Goal: Task Accomplishment & Management: Use online tool/utility

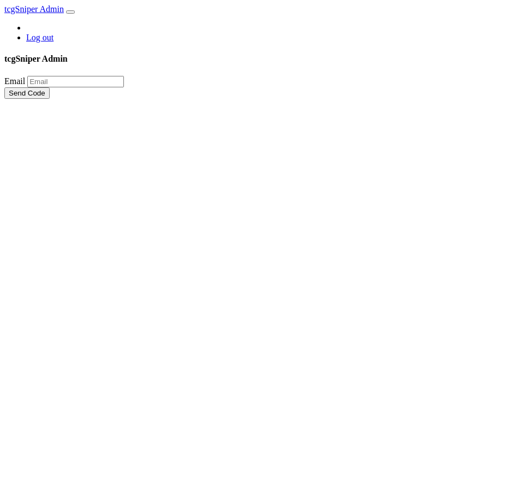
click at [124, 87] on input "email" at bounding box center [75, 81] width 97 height 11
type input "jhosein1997@gmail.com"
click at [4, 87] on button "Send Code" at bounding box center [26, 92] width 45 height 11
click at [324, 103] on html "tcgSniper Admin Log out tcgSniper Admin Login Code Log In" at bounding box center [261, 51] width 523 height 103
click at [145, 87] on input "text" at bounding box center [96, 81] width 97 height 11
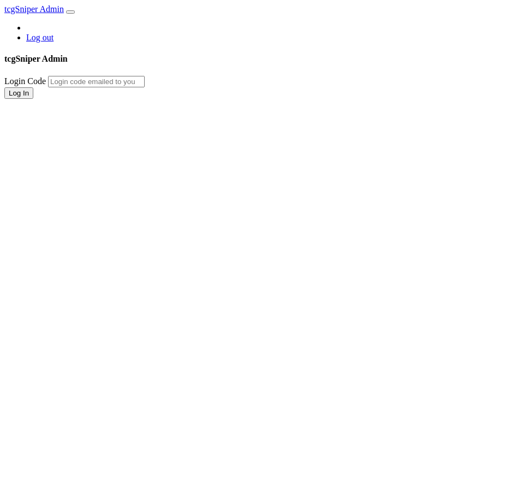
paste input "f2TORg"
type input "f2TORg"
click at [33, 99] on button "Log In" at bounding box center [18, 92] width 29 height 11
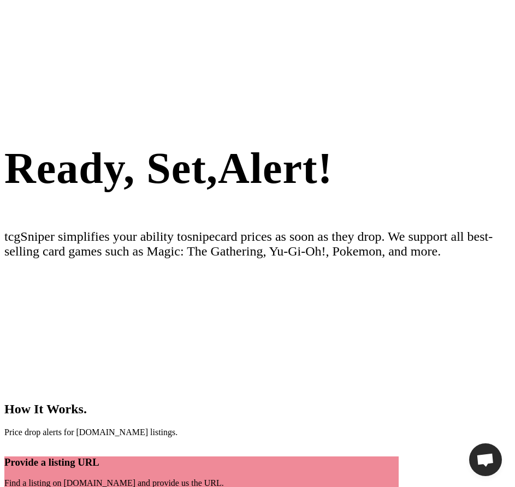
scroll to position [426, 0]
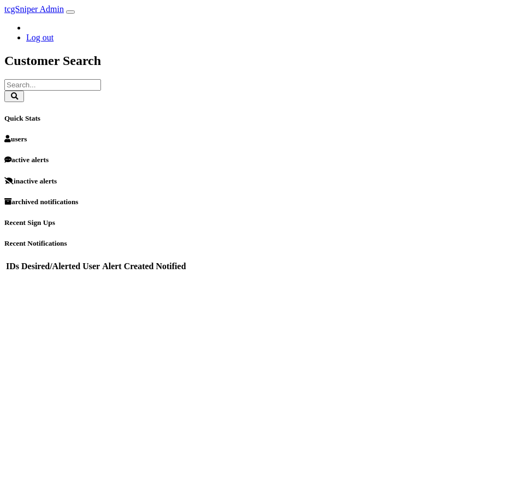
click at [101, 79] on input "text" at bounding box center [52, 84] width 97 height 11
type input "demo"
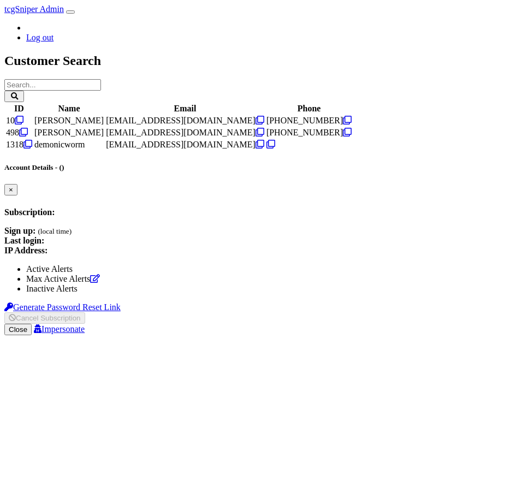
click at [104, 126] on td "[PERSON_NAME]" at bounding box center [69, 120] width 70 height 11
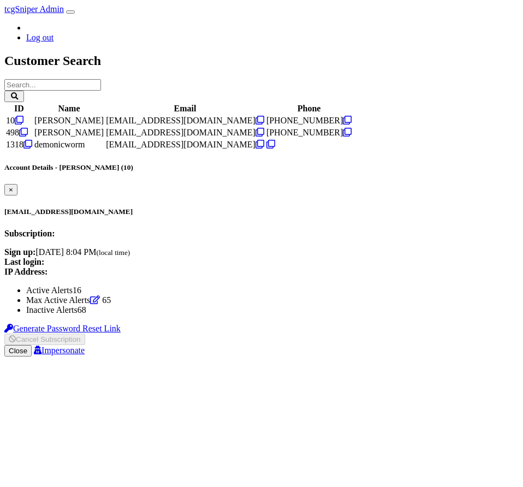
click at [85, 352] on link "Impersonate" at bounding box center [59, 350] width 51 height 9
click at [85, 350] on link "Impersonate" at bounding box center [59, 350] width 51 height 9
